Goal: Task Accomplishment & Management: Manage account settings

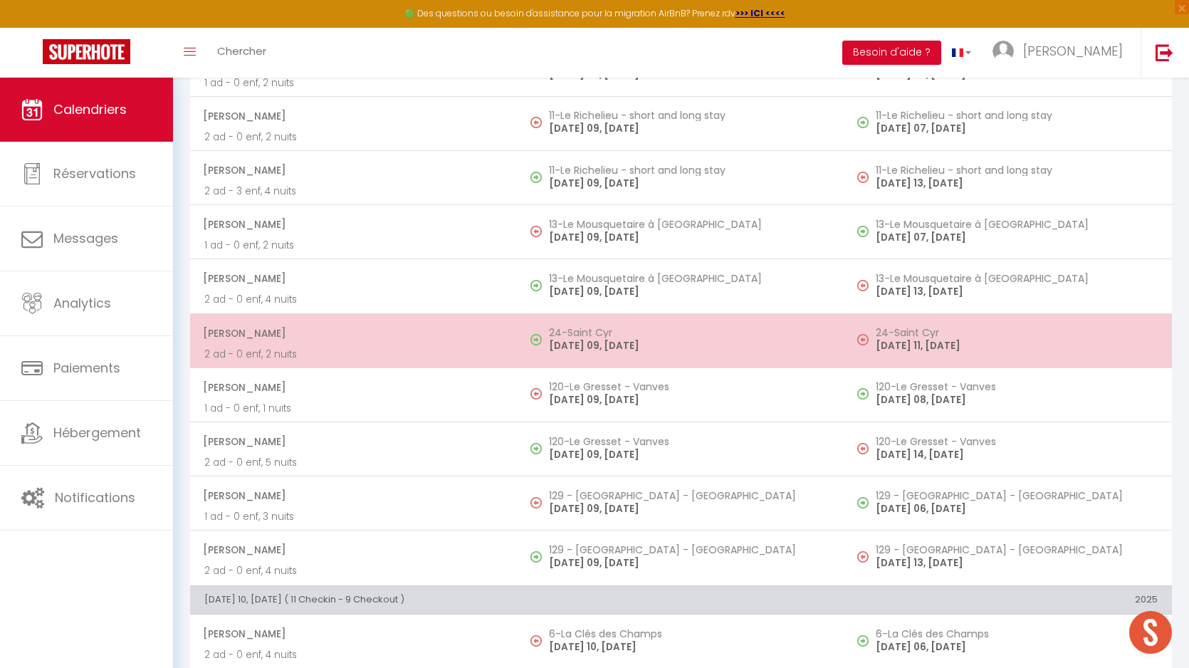
scroll to position [2784, 0]
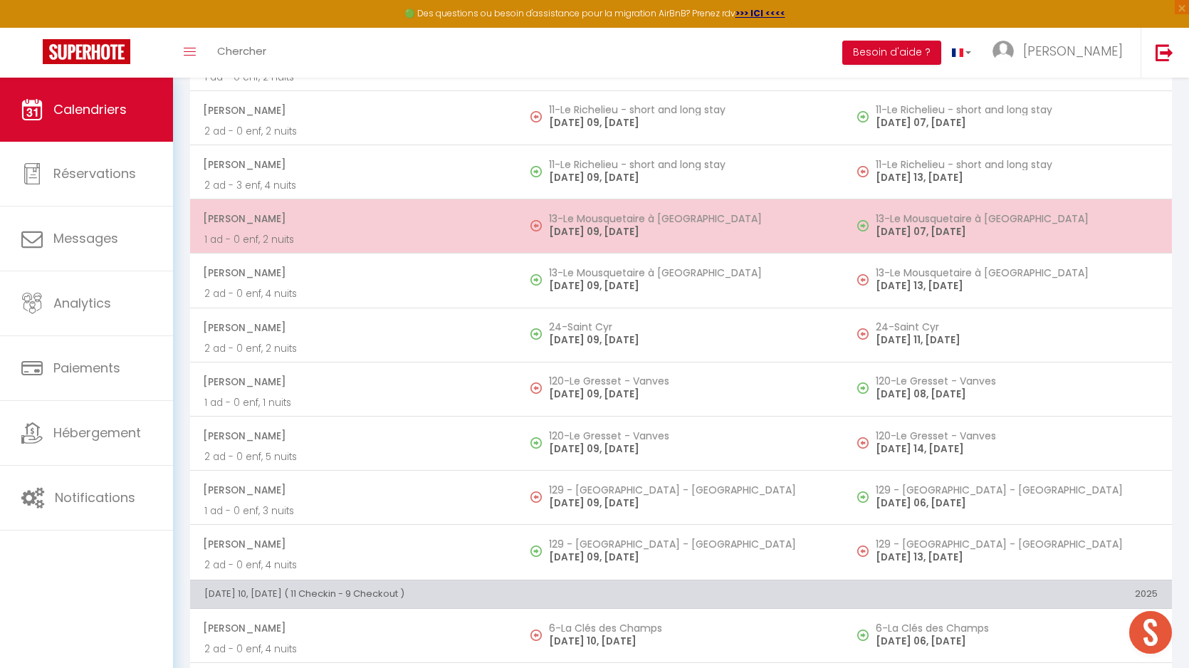
click at [606, 231] on p "[DATE] 09, [DATE]" at bounding box center [690, 231] width 282 height 15
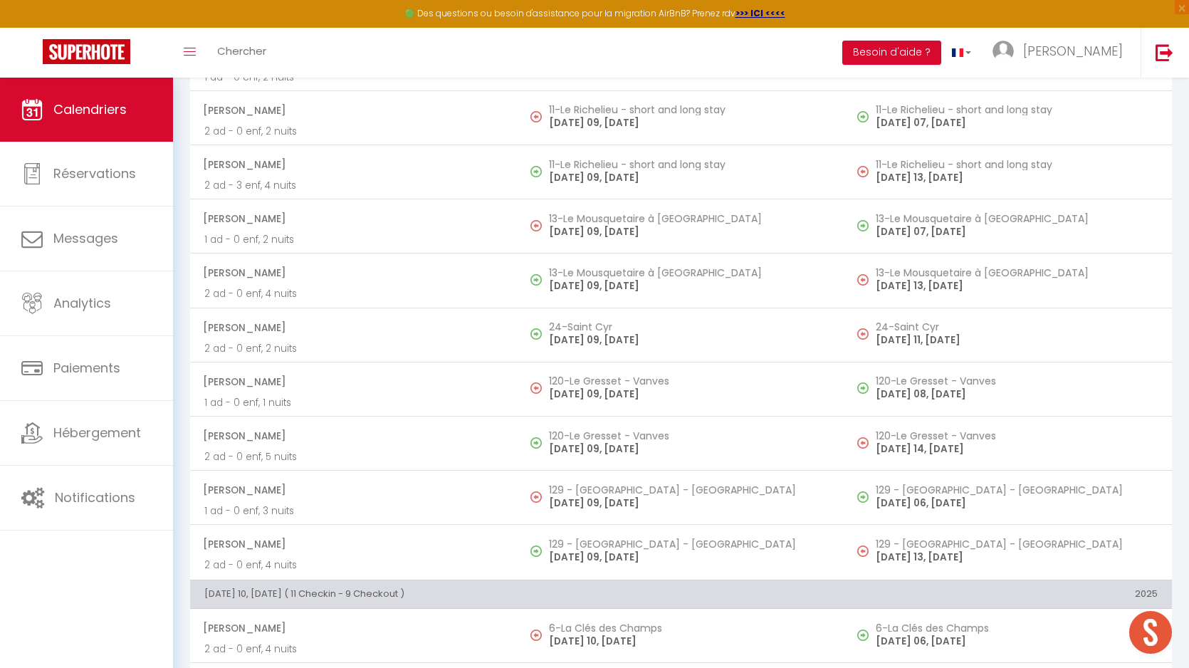
click at [0, 0] on div at bounding box center [0, 0] width 0 height 0
click at [604, 287] on div at bounding box center [594, 334] width 1189 height 668
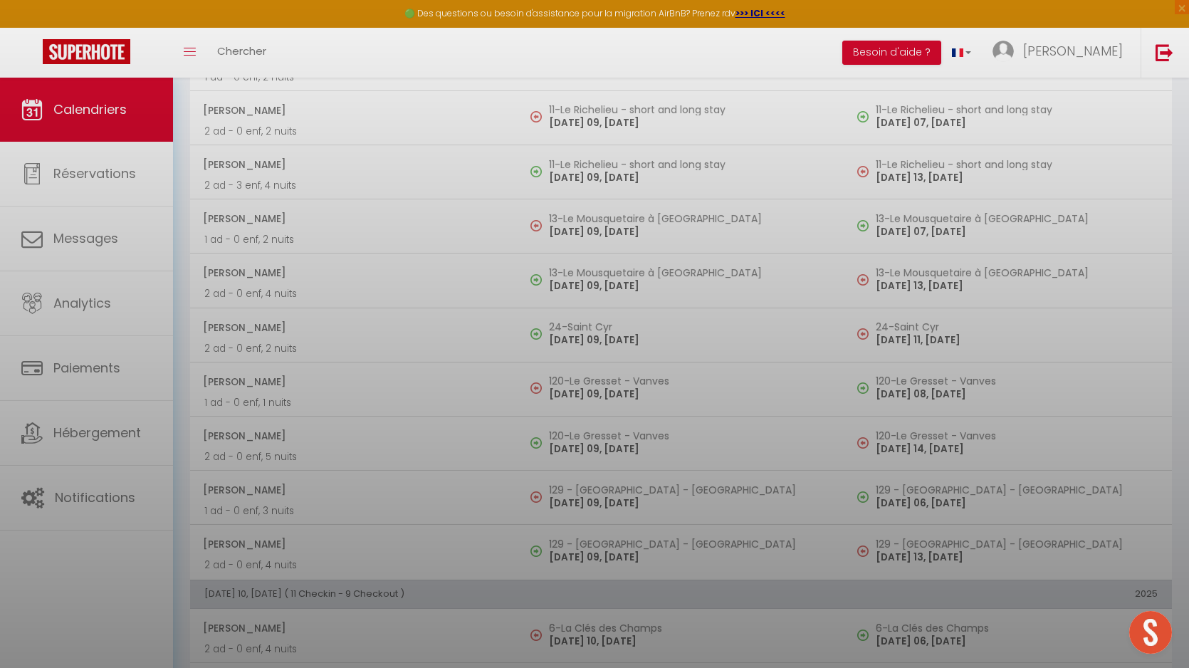
click at [604, 277] on div at bounding box center [594, 334] width 1189 height 668
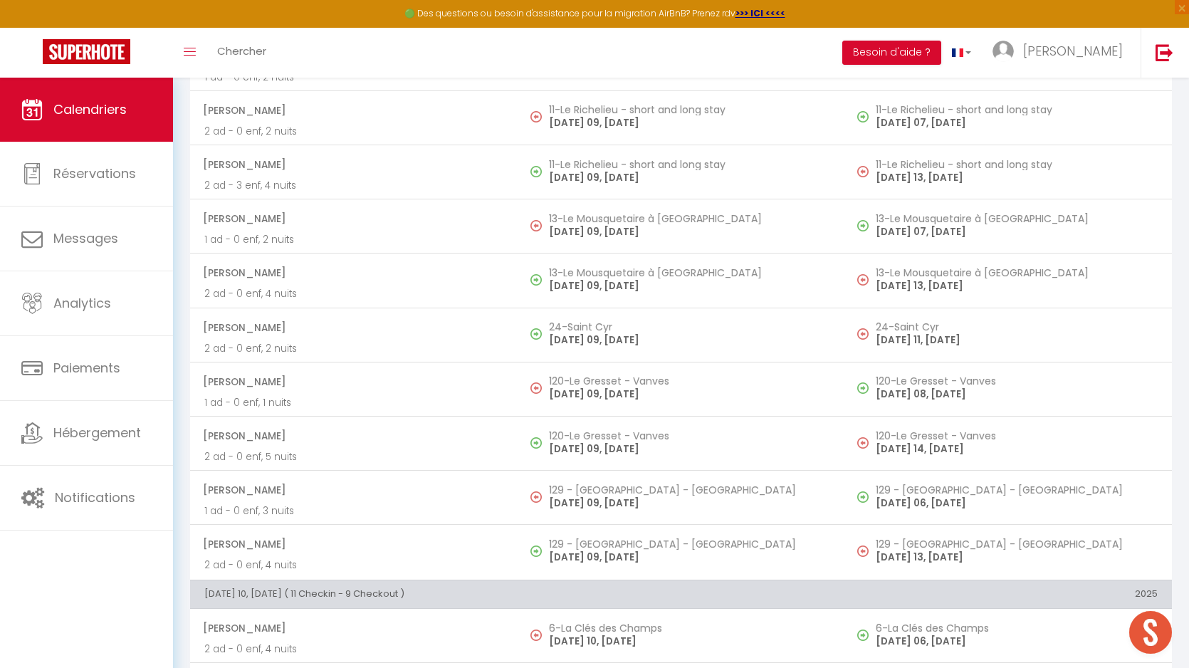
click at [604, 277] on h5 "13-Le Mousquetaire à [GEOGRAPHIC_DATA]" at bounding box center [690, 272] width 282 height 11
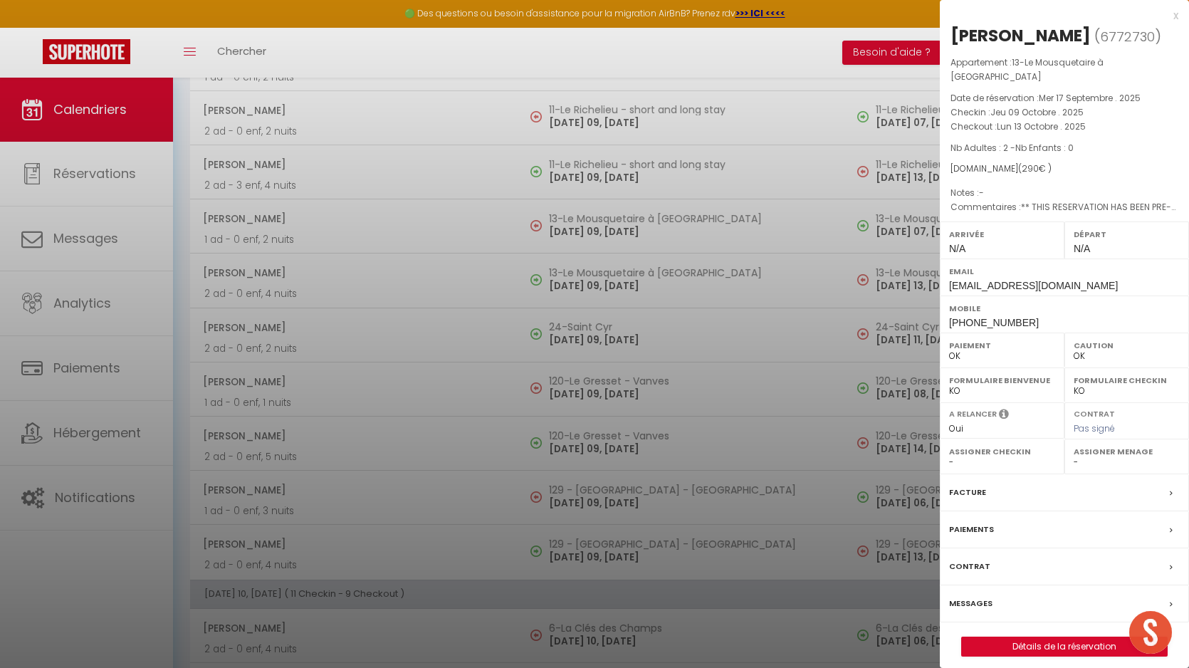
click at [604, 277] on div at bounding box center [594, 334] width 1189 height 668
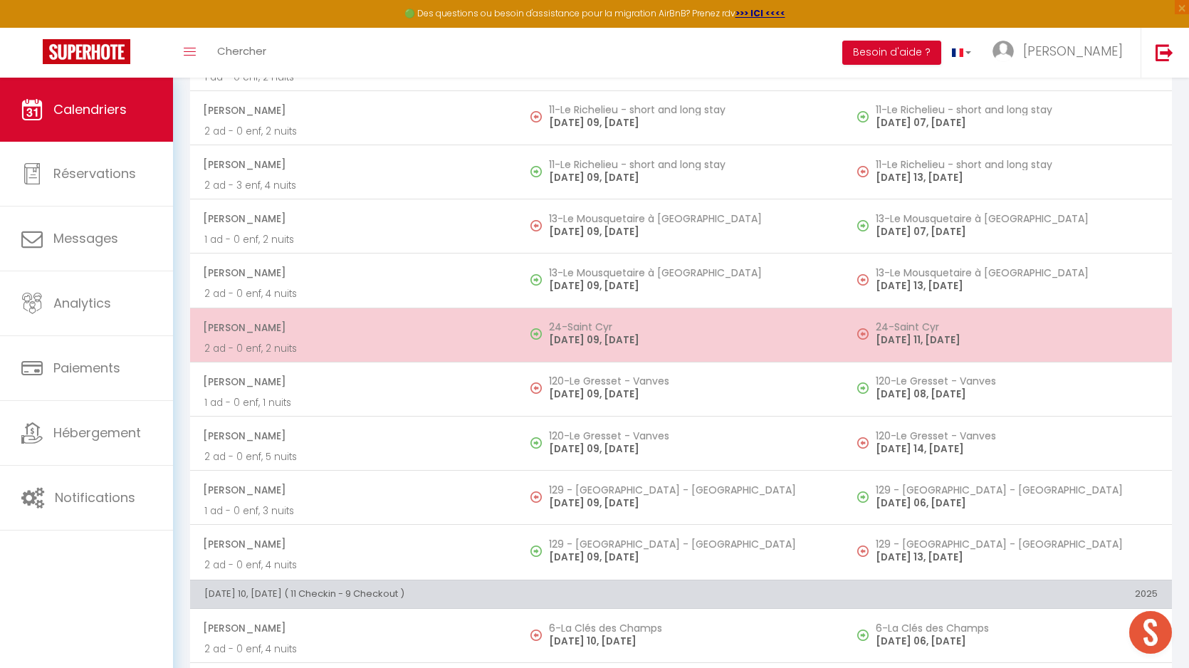
click at [609, 341] on p "[DATE] 09, [DATE]" at bounding box center [690, 339] width 282 height 15
select select "KO"
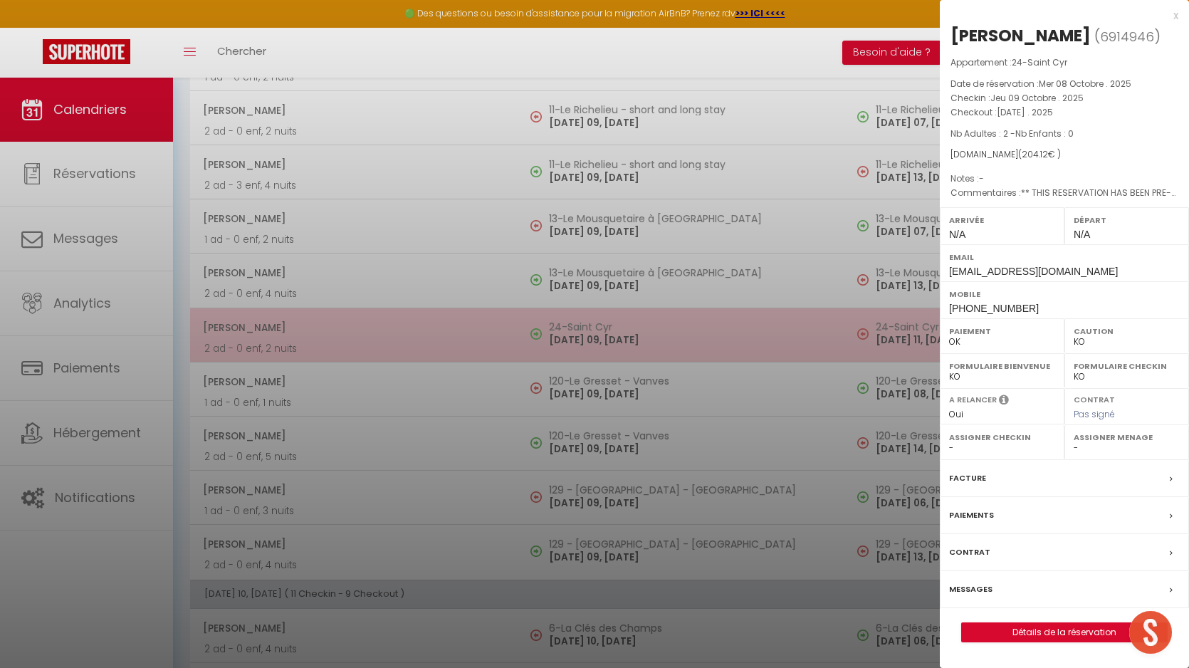
click at [609, 341] on div at bounding box center [594, 334] width 1189 height 668
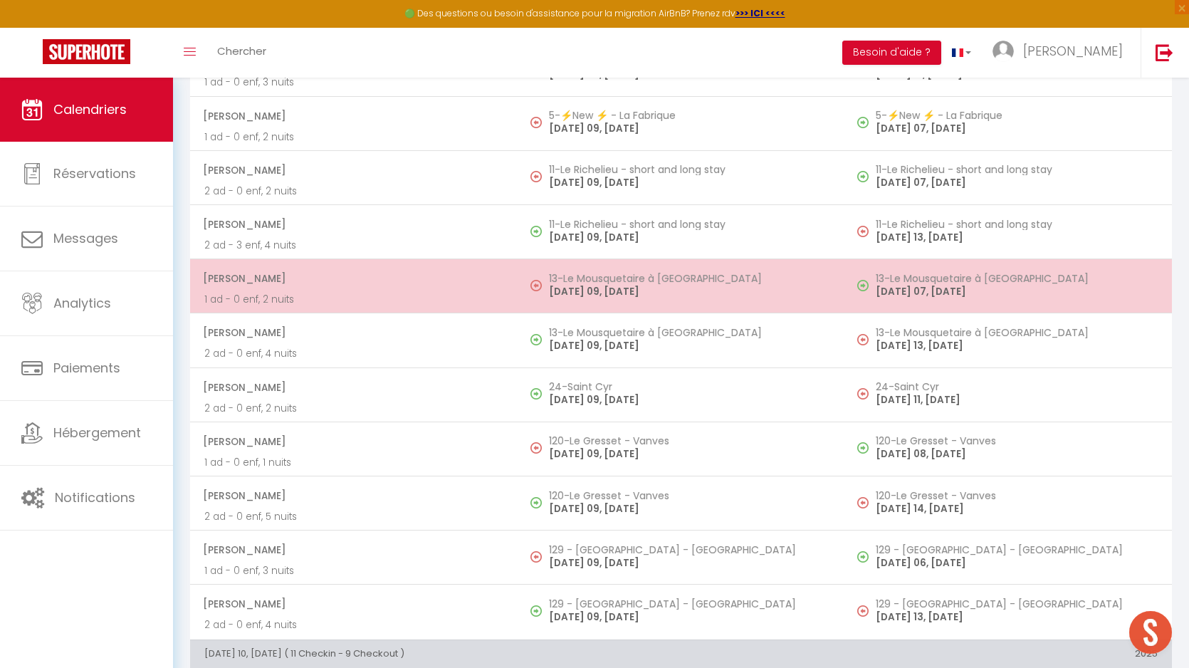
scroll to position [2753, 0]
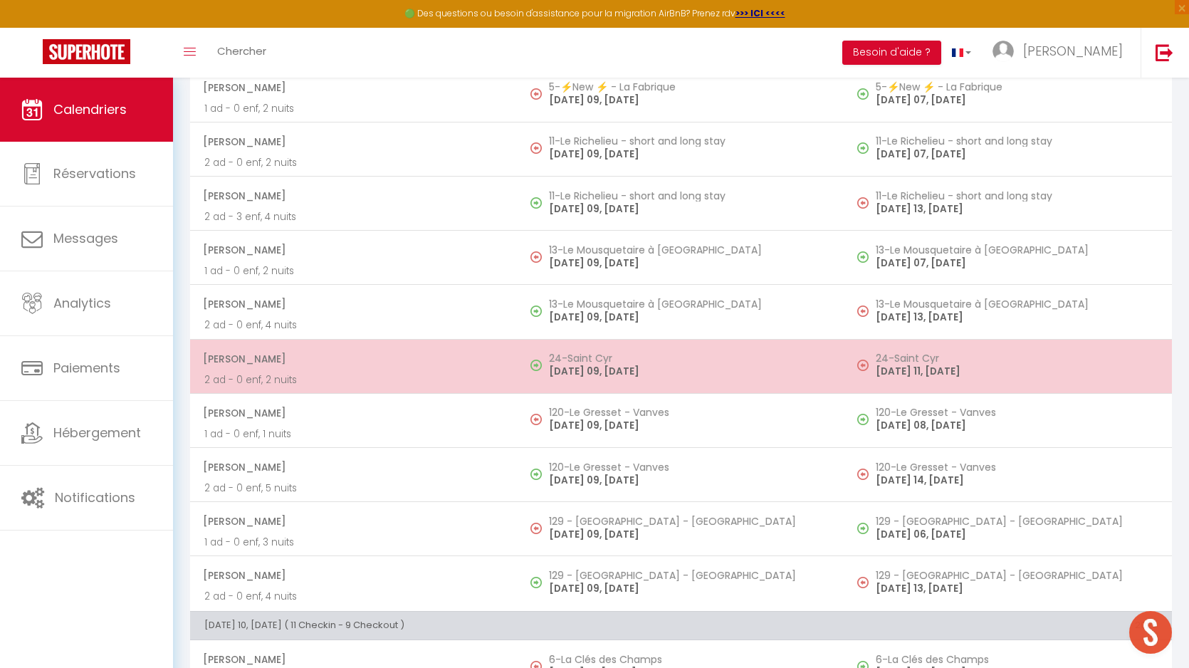
click at [605, 371] on p "[DATE] 09, [DATE]" at bounding box center [690, 371] width 282 height 15
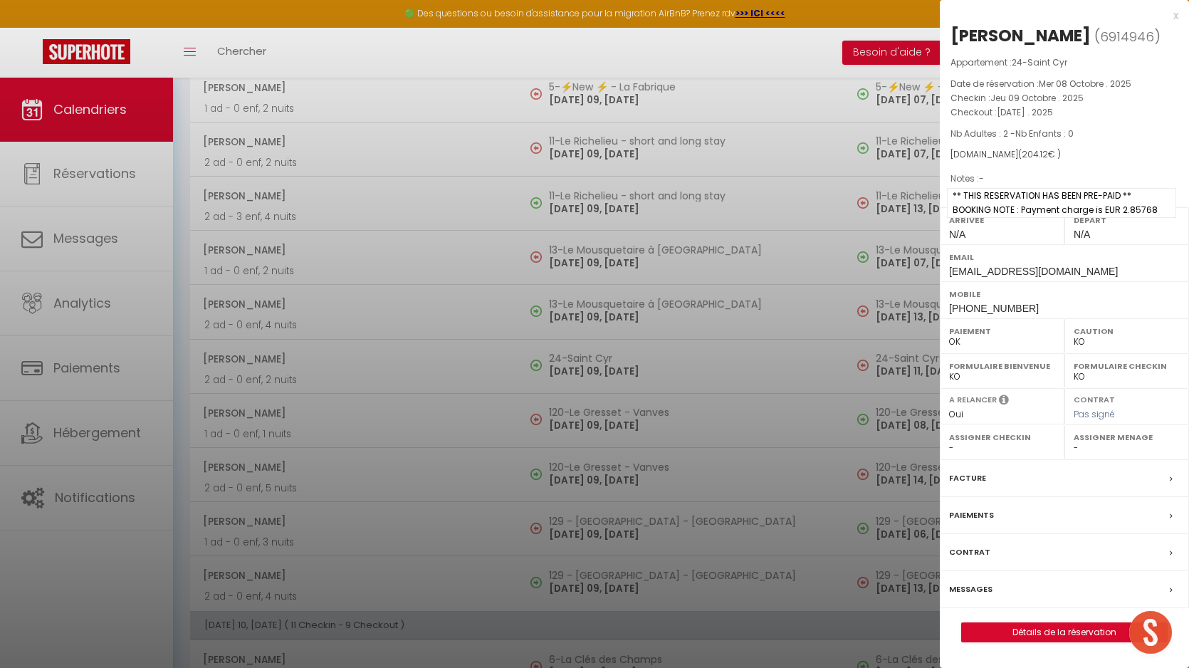
click at [974, 212] on span "** THIS RESERVATION HAS BEEN PRE-PAID ** BOOKING NOTE : Payment charge is EUR 2…" at bounding box center [1061, 203] width 229 height 30
click at [970, 592] on label "Messages" at bounding box center [970, 589] width 43 height 15
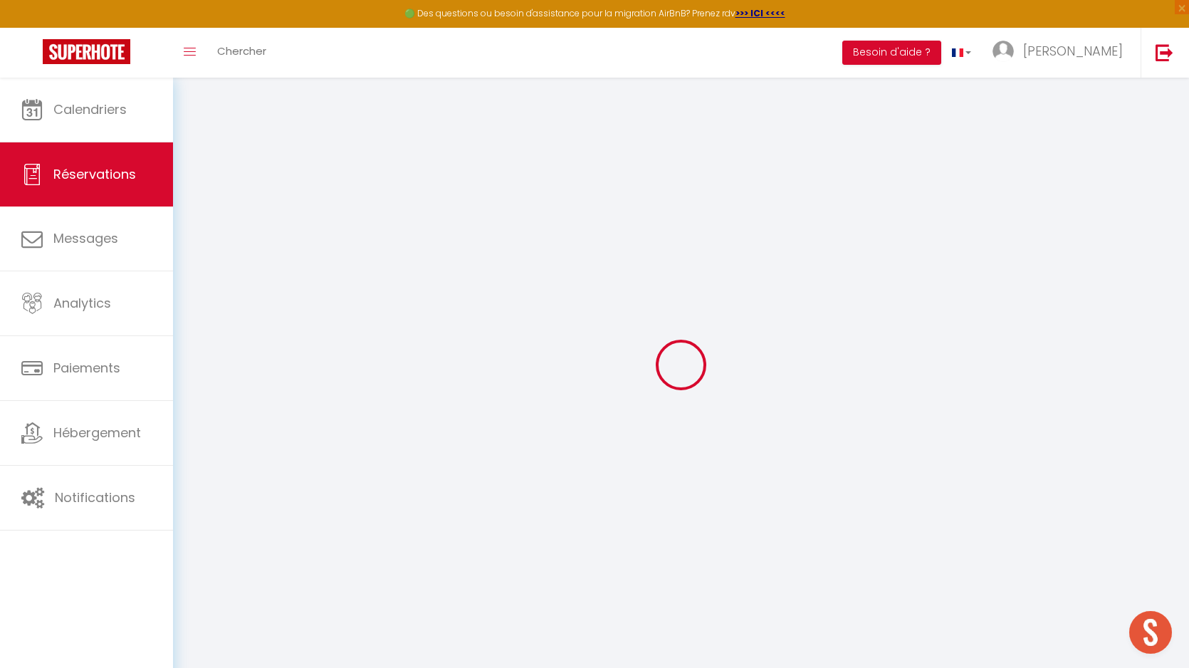
select select
checkbox input "false"
type textarea "** THIS RESERVATION HAS BEEN PRE-PAID ** BOOKING NOTE : Payment charge is EUR 2…"
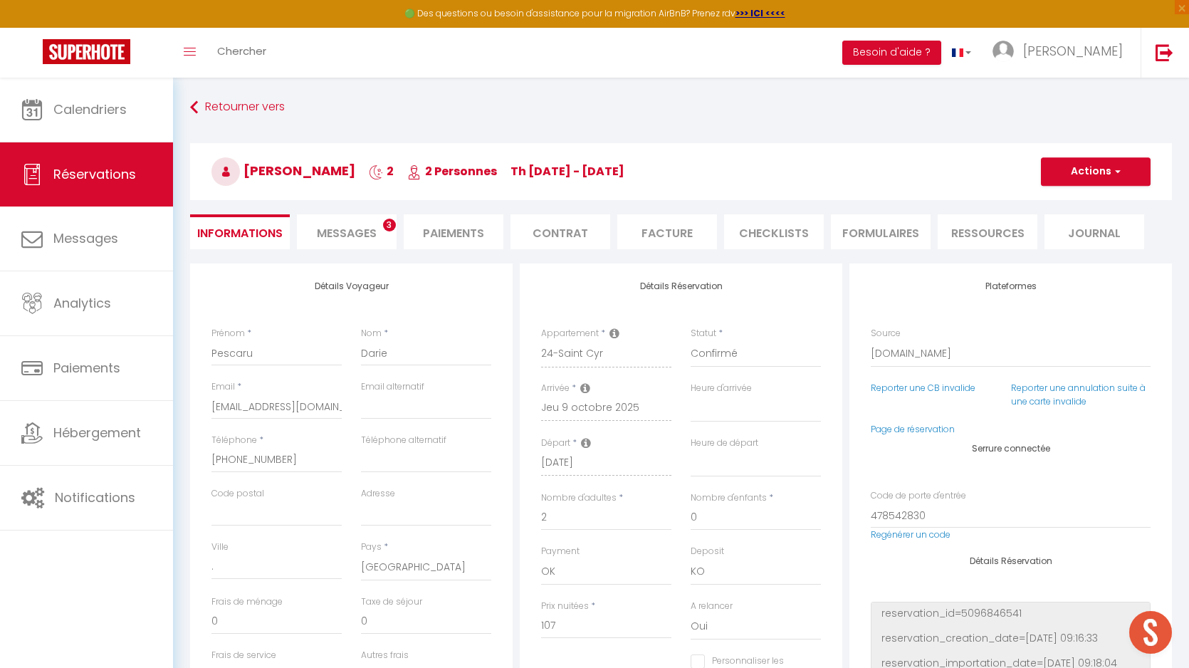
click at [356, 223] on li "Messages 3" at bounding box center [347, 231] width 100 height 35
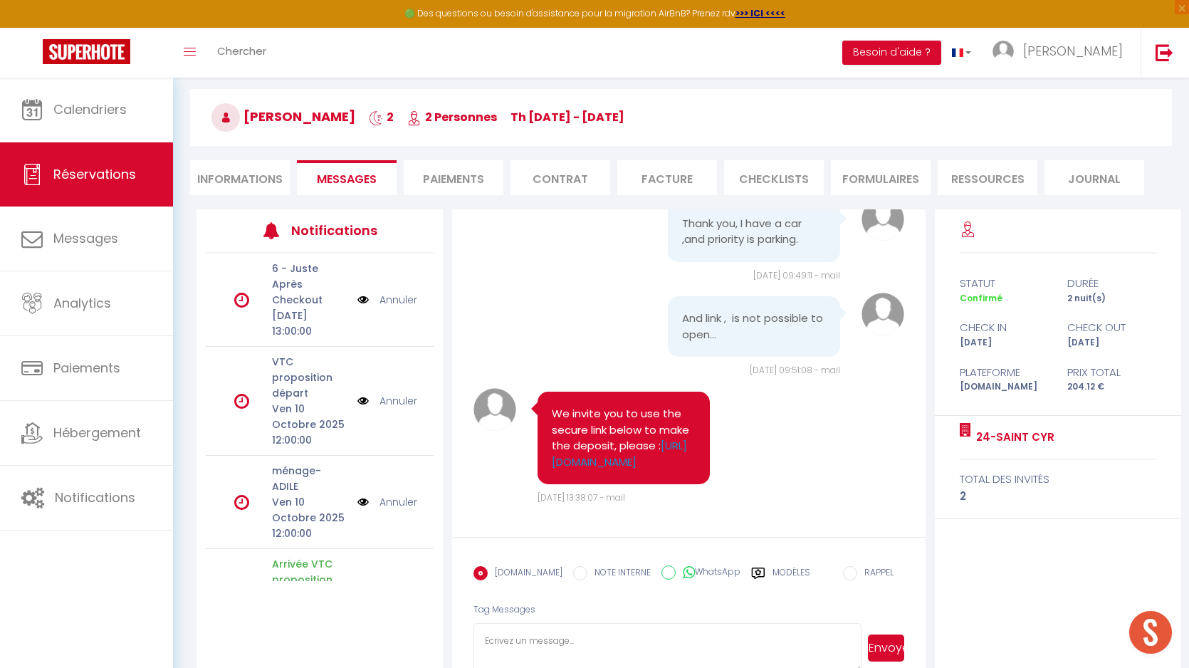
scroll to position [122, 0]
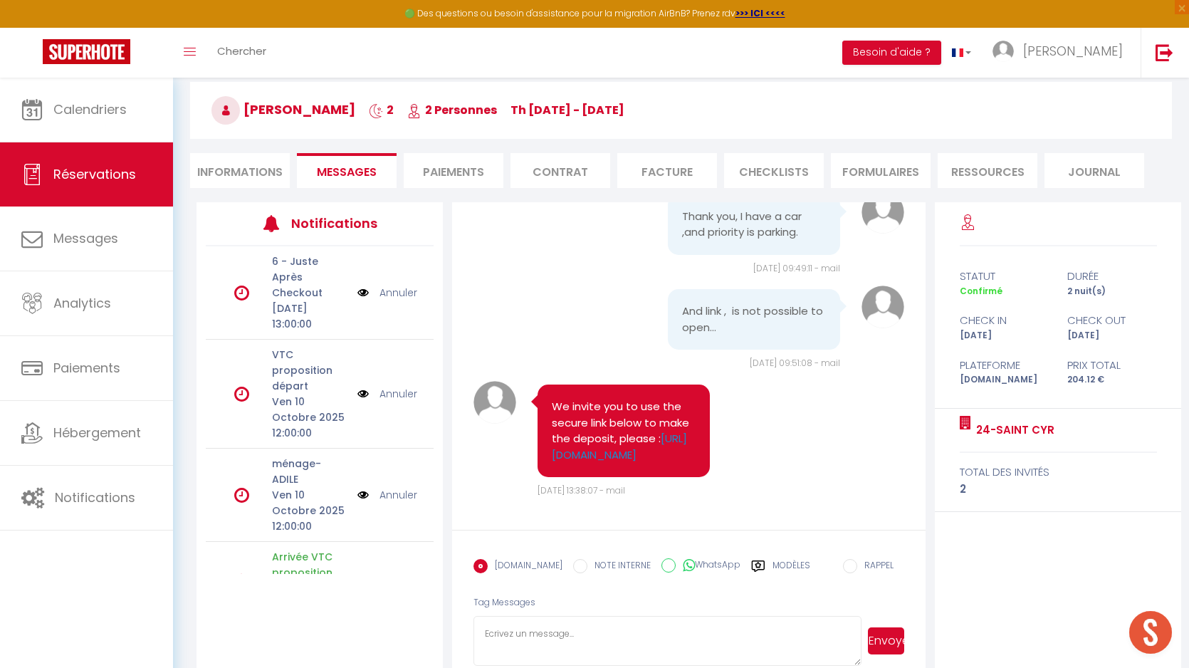
click at [588, 399] on pre "We invite you to use the secure link below to make the deposit, please : [URL][…" at bounding box center [624, 431] width 144 height 64
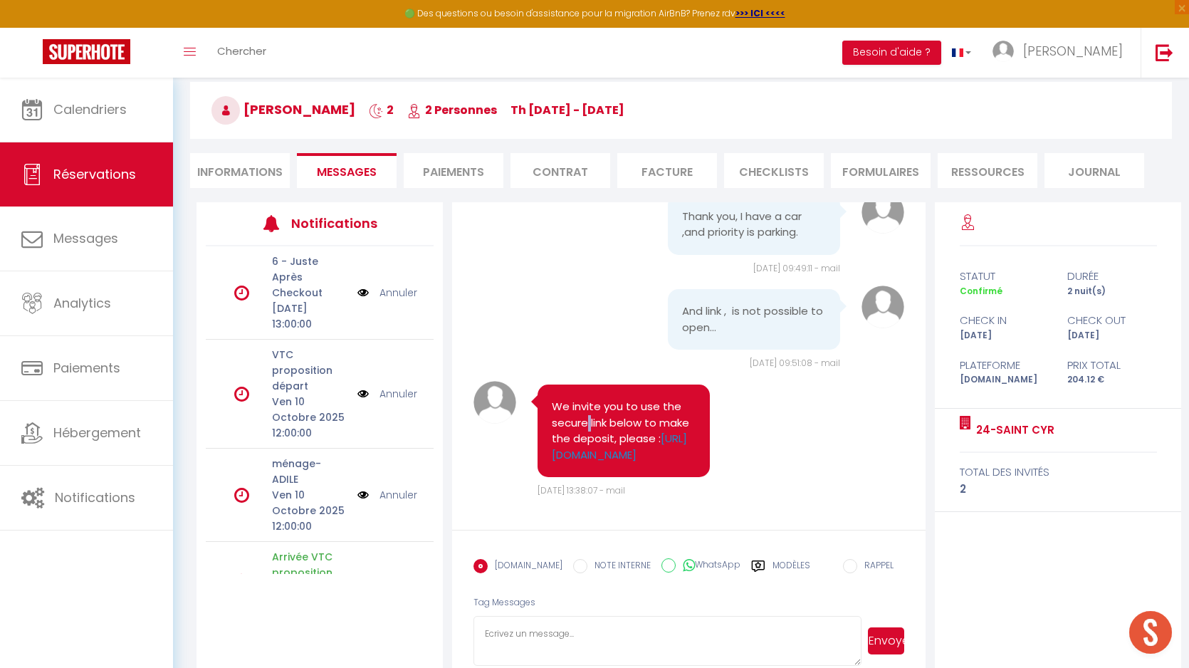
click at [588, 399] on pre "We invite you to use the secure link below to make the deposit, please : [URL][…" at bounding box center [624, 431] width 144 height 64
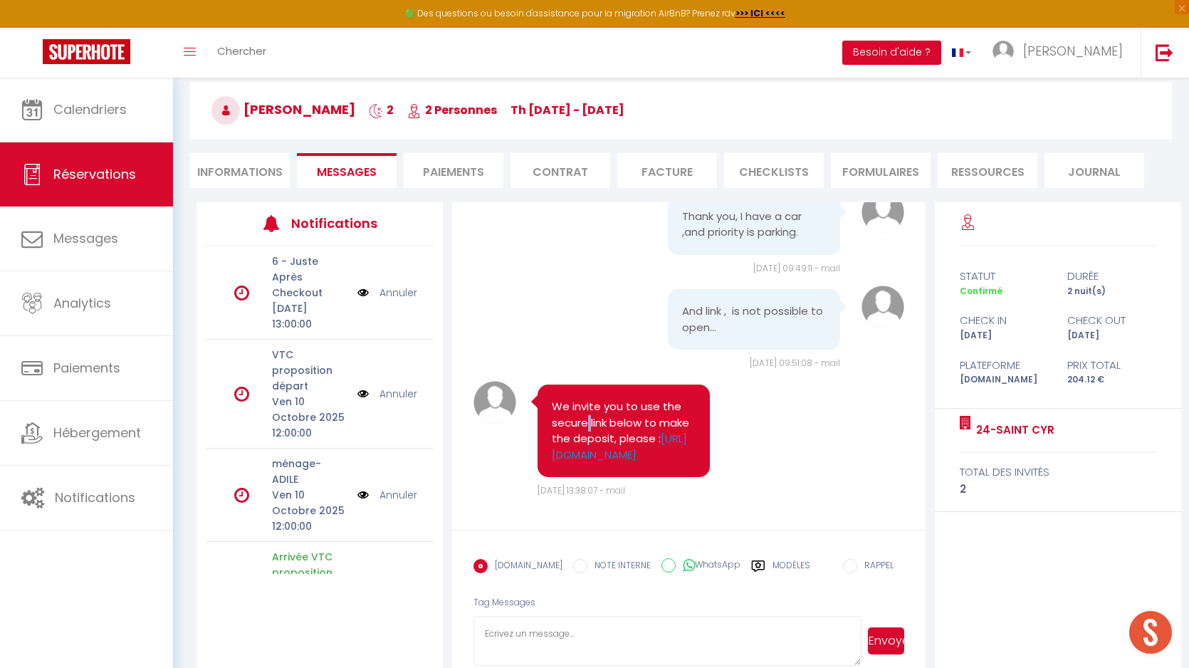
click at [606, 400] on pre "We invite you to use the secure link below to make the deposit, please : [URL][…" at bounding box center [624, 431] width 144 height 64
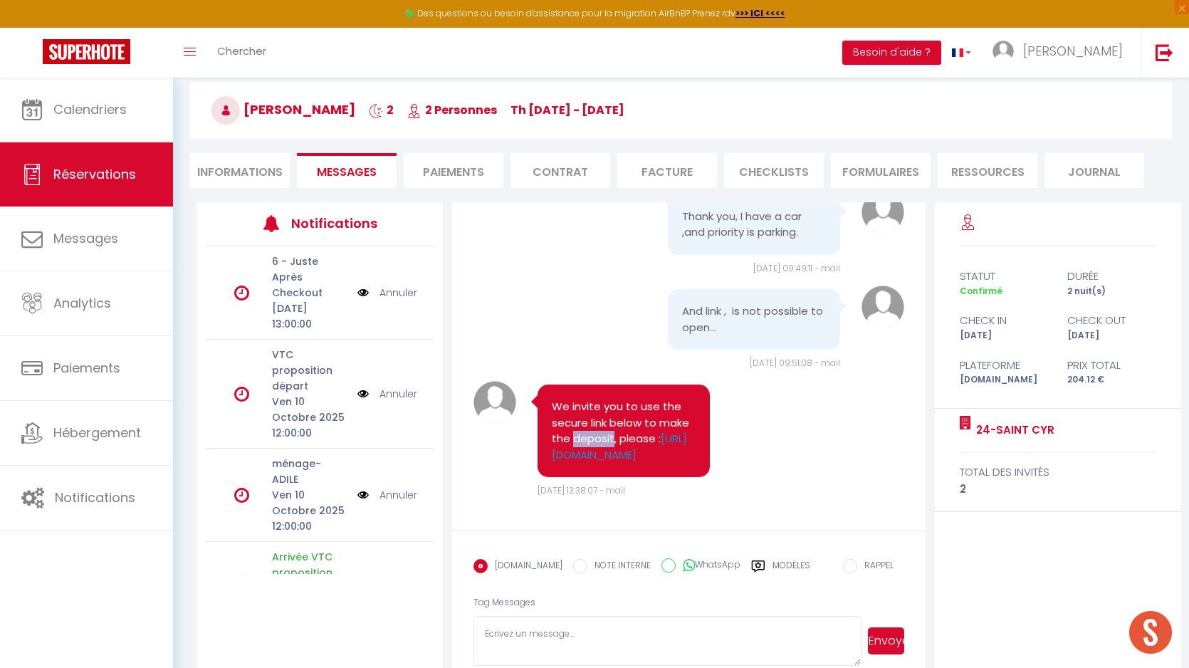
click at [606, 400] on pre "We invite you to use the secure link below to make the deposit, please : [URL][…" at bounding box center [624, 431] width 144 height 64
